Goal: Task Accomplishment & Management: Manage account settings

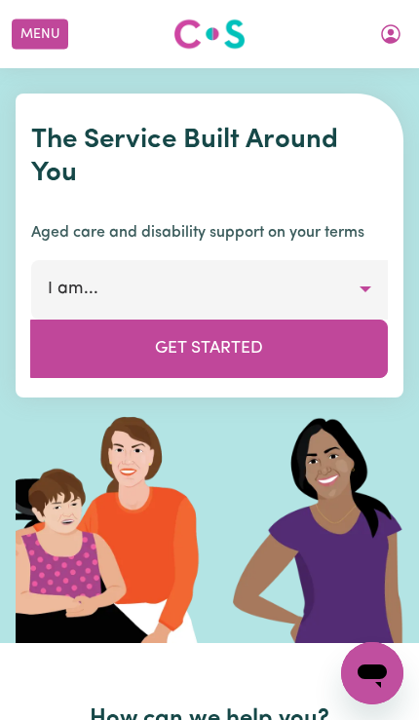
click at [59, 26] on button "Menu" at bounding box center [40, 34] width 56 height 30
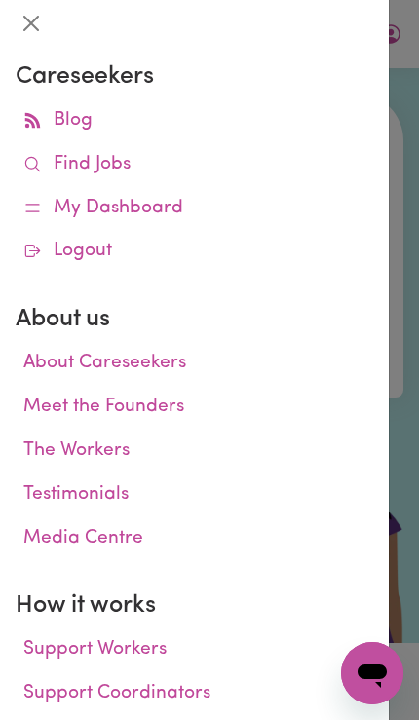
click at [252, 162] on link "Find Jobs" at bounding box center [194, 165] width 357 height 44
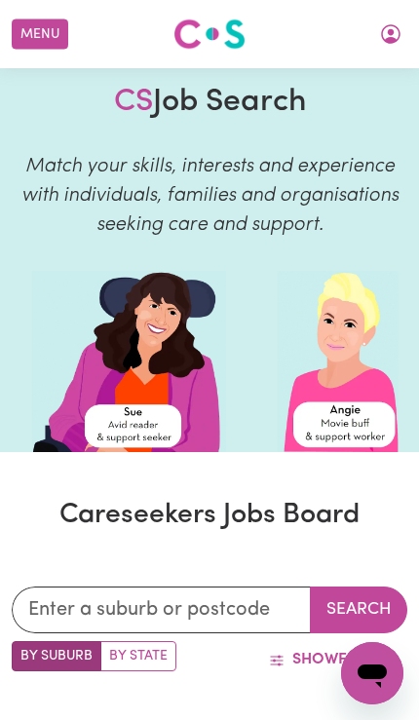
click at [68, 40] on button "Menu" at bounding box center [40, 34] width 56 height 30
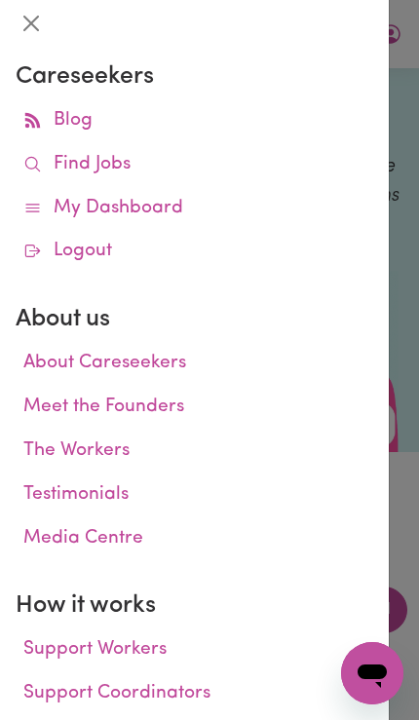
click at [234, 157] on link "Find Jobs" at bounding box center [194, 165] width 357 height 44
click at [238, 205] on link "My Dashboard" at bounding box center [194, 209] width 357 height 44
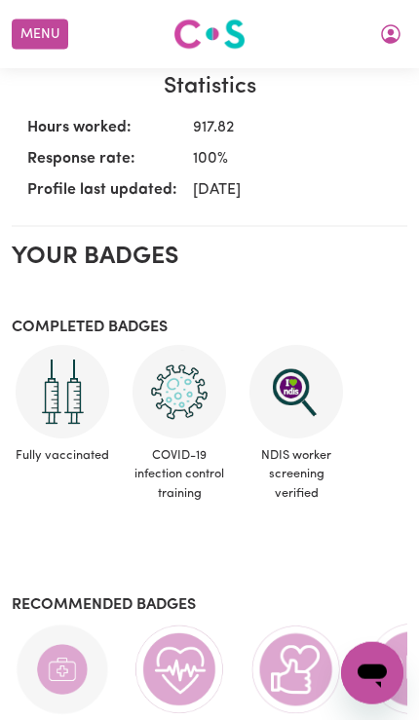
scroll to position [626, 0]
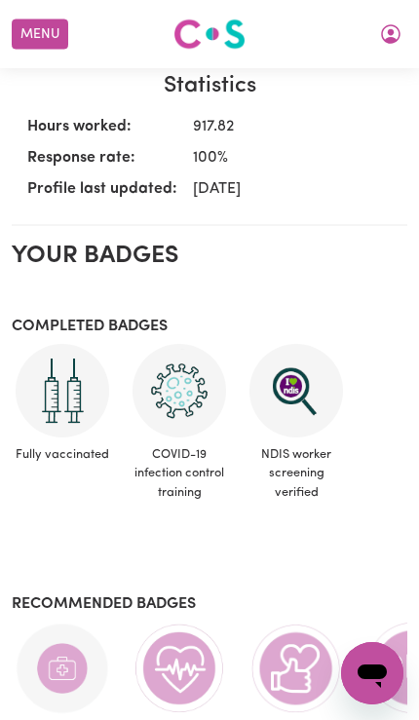
click at [390, 45] on icon "My Account" at bounding box center [390, 33] width 23 height 23
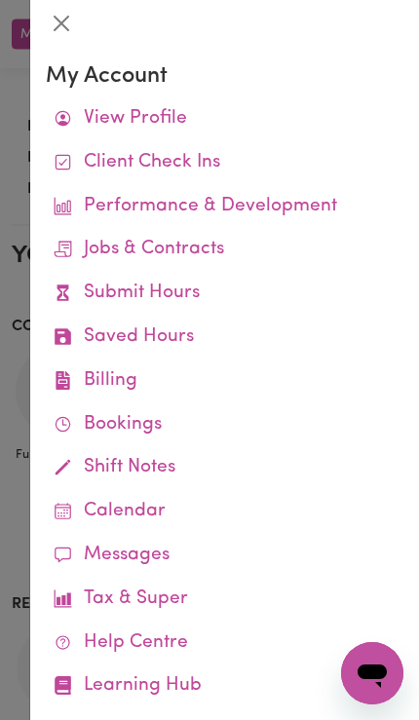
click at [0, 0] on link "Job Reports" at bounding box center [0, 0] width 0 height 0
click at [29, 342] on div "My Account View Profile Client Check Ins Performance & Development Jobs & Contr…" at bounding box center [224, 360] width 390 height 720
click at [19, 315] on div at bounding box center [209, 360] width 419 height 720
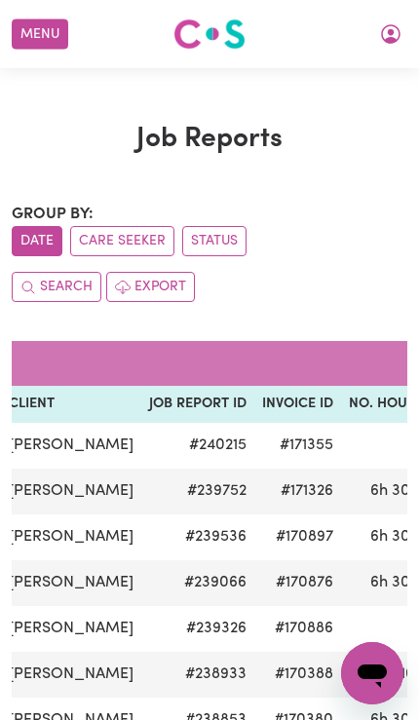
scroll to position [0, 306]
